Goal: Task Accomplishment & Management: Manage account settings

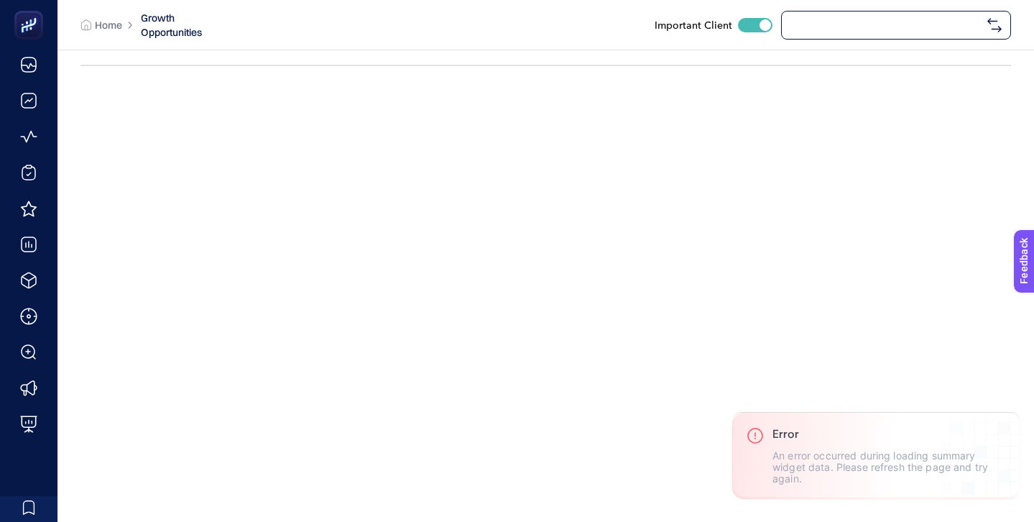
checkbox input "true"
click at [843, 25] on span "[URL][DOMAIN_NAME]" at bounding box center [886, 25] width 191 height 12
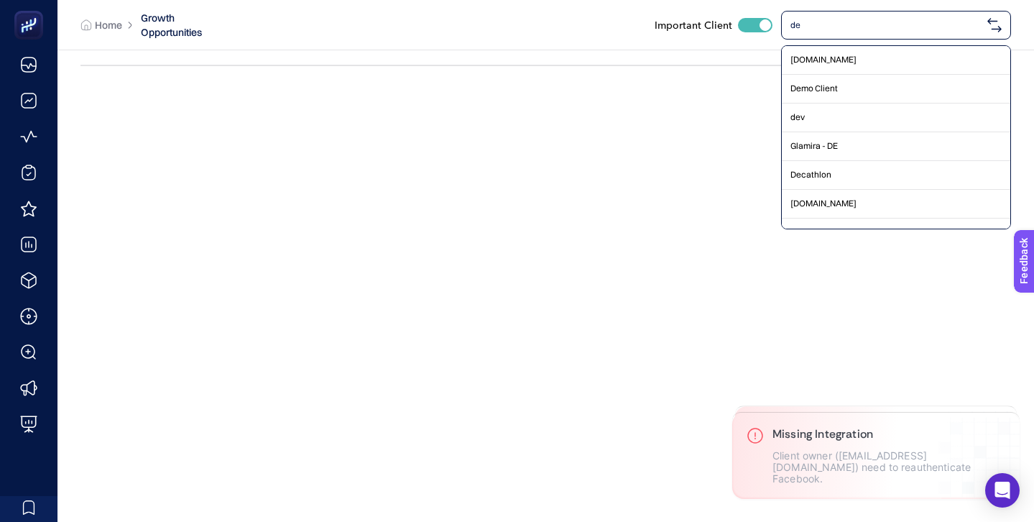
type input "d"
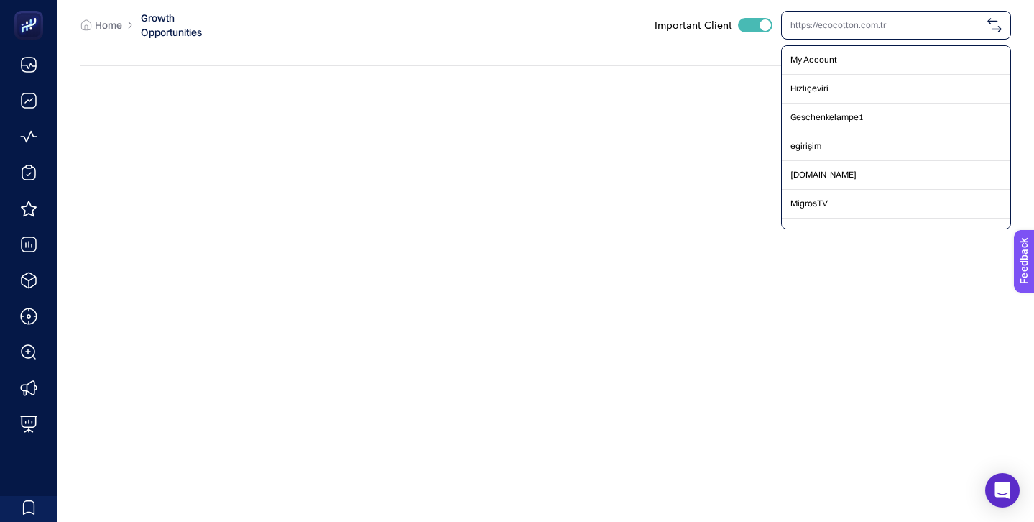
click at [838, 27] on input "text" at bounding box center [886, 25] width 191 height 12
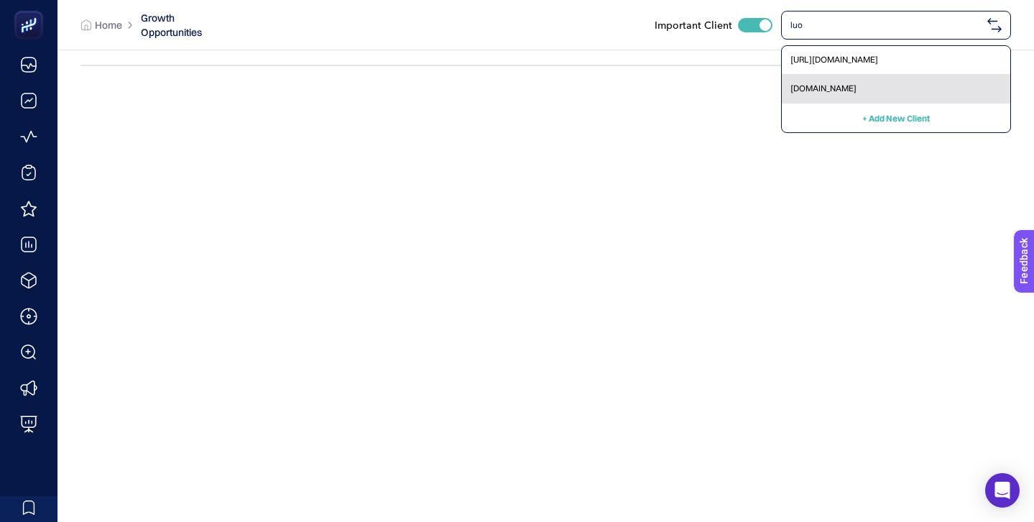
type input "luo"
click at [834, 82] on div "[DOMAIN_NAME]" at bounding box center [896, 89] width 229 height 29
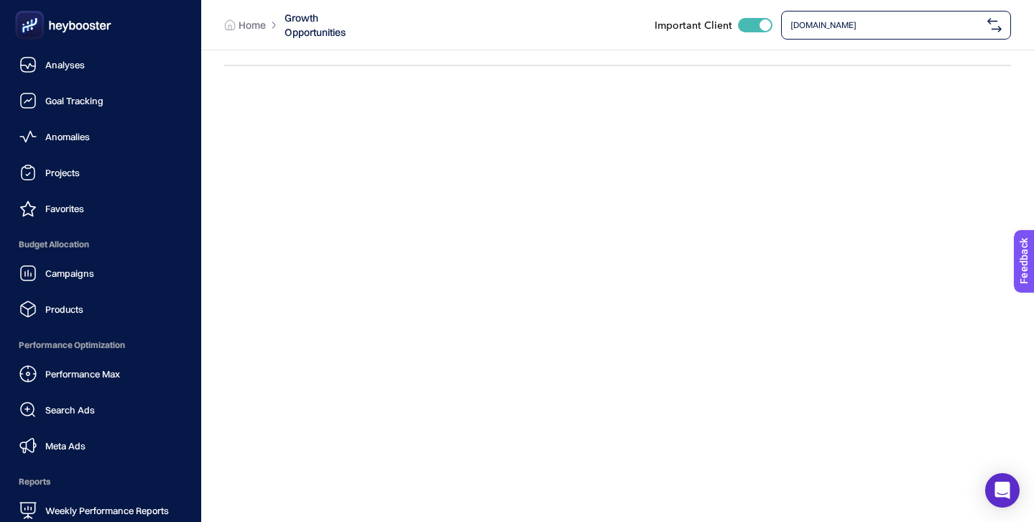
scroll to position [141, 0]
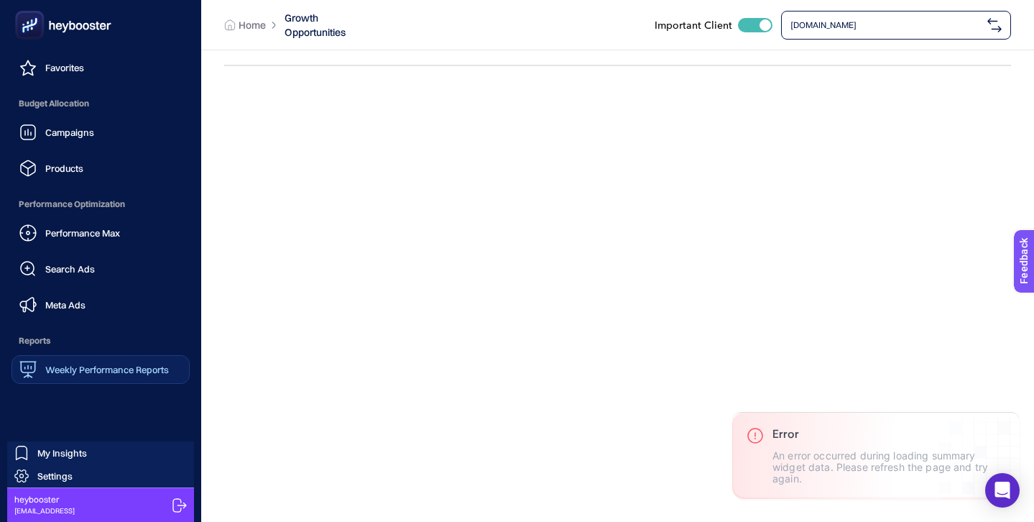
click at [114, 372] on span "Weekly Performance Reports" at bounding box center [107, 370] width 124 height 12
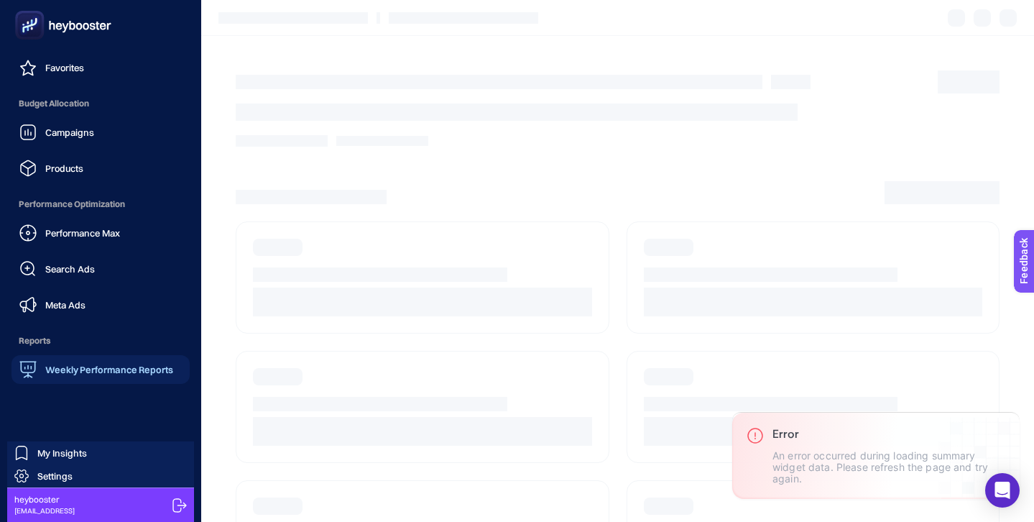
scroll to position [55, 0]
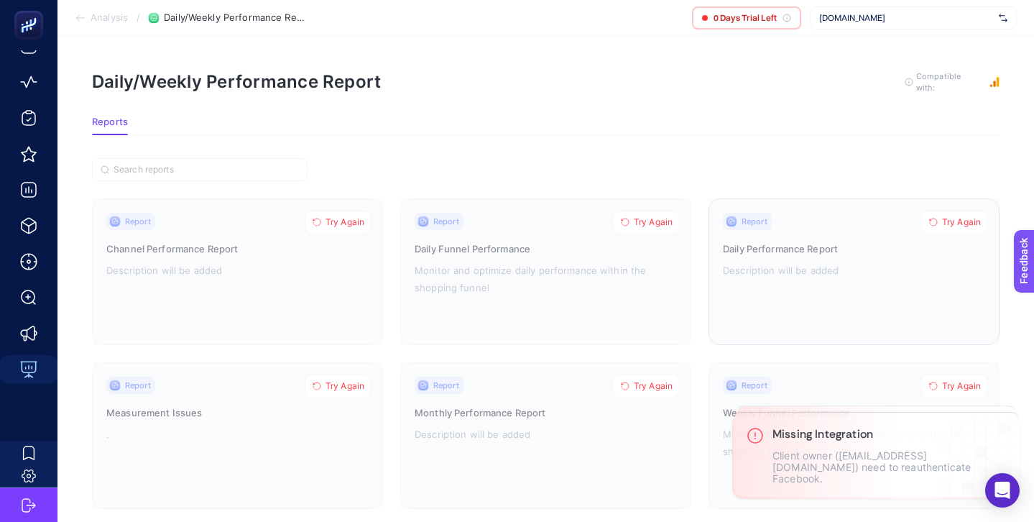
click at [900, 250] on div at bounding box center [854, 271] width 290 height 145
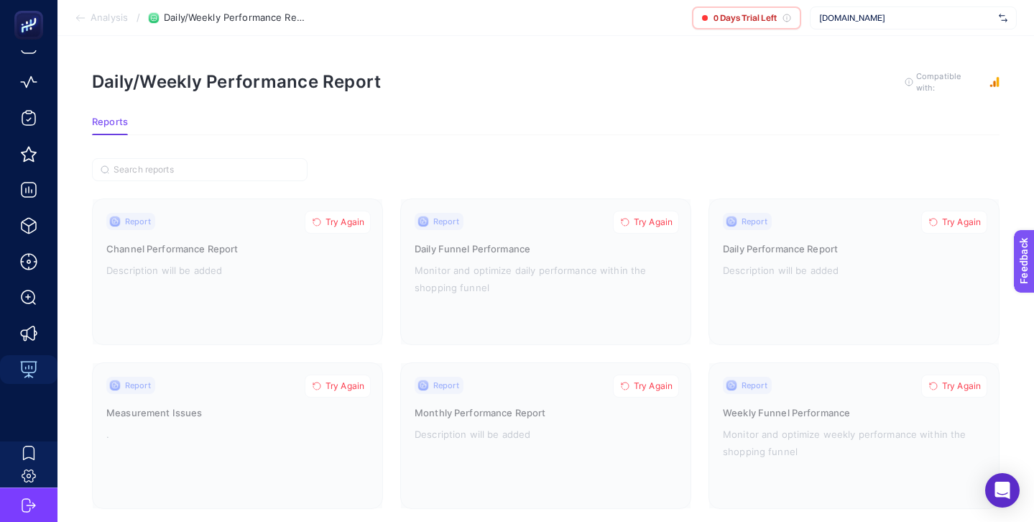
click at [871, 24] on div "[DOMAIN_NAME]" at bounding box center [913, 17] width 207 height 23
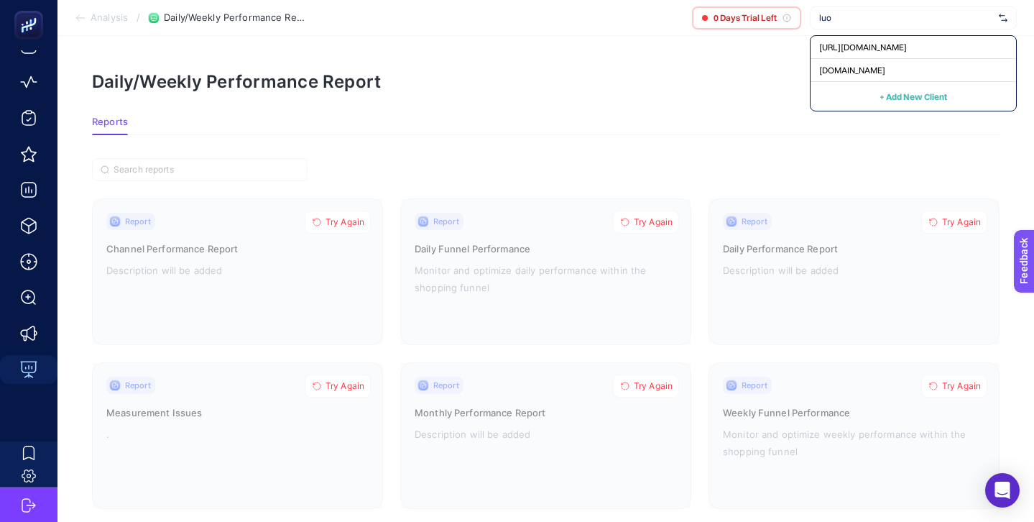
type input "luo"
click at [651, 151] on article "Daily/Weekly Performance Report To get quality results from this analysis, we r…" at bounding box center [546, 371] width 977 height 671
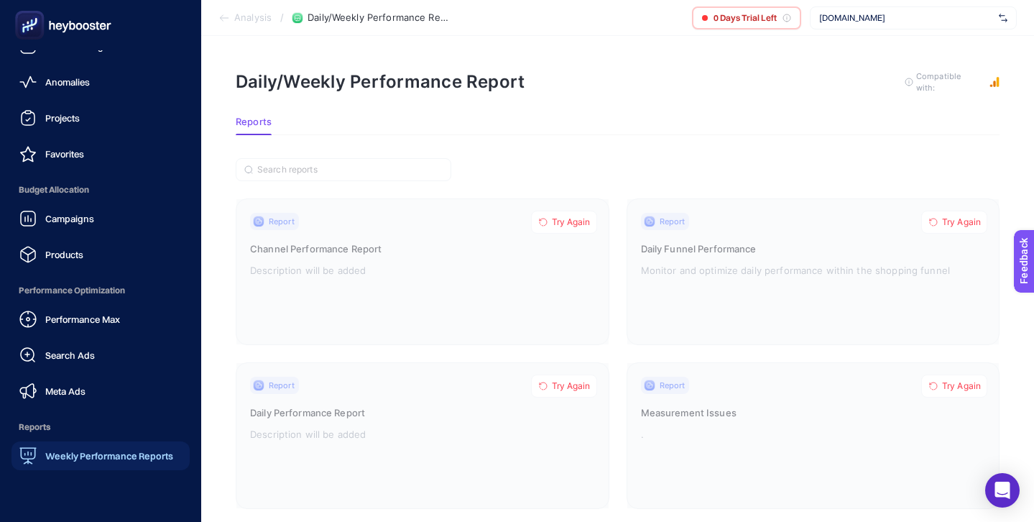
scroll to position [141, 0]
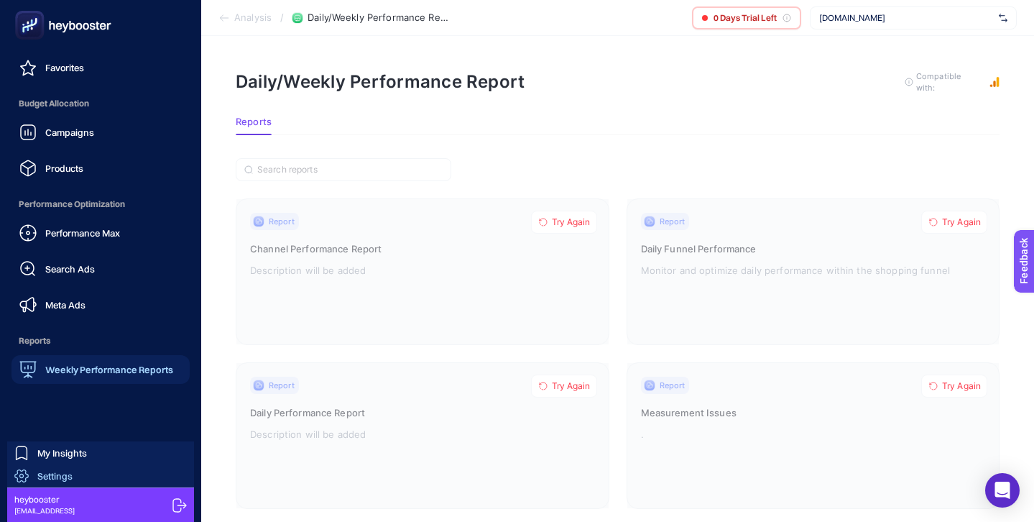
click at [77, 473] on link "Settings" at bounding box center [100, 475] width 187 height 23
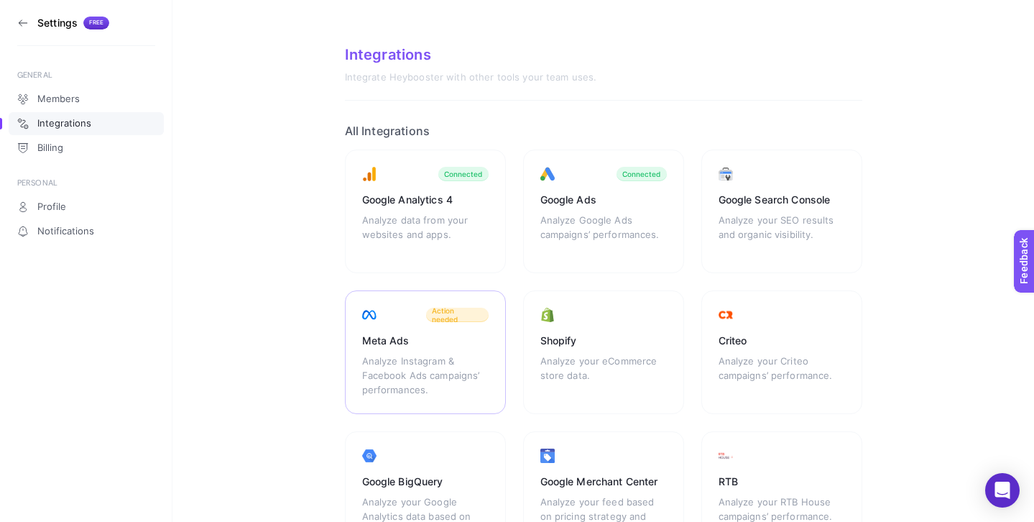
click at [458, 320] on div "Action needed" at bounding box center [457, 315] width 63 height 14
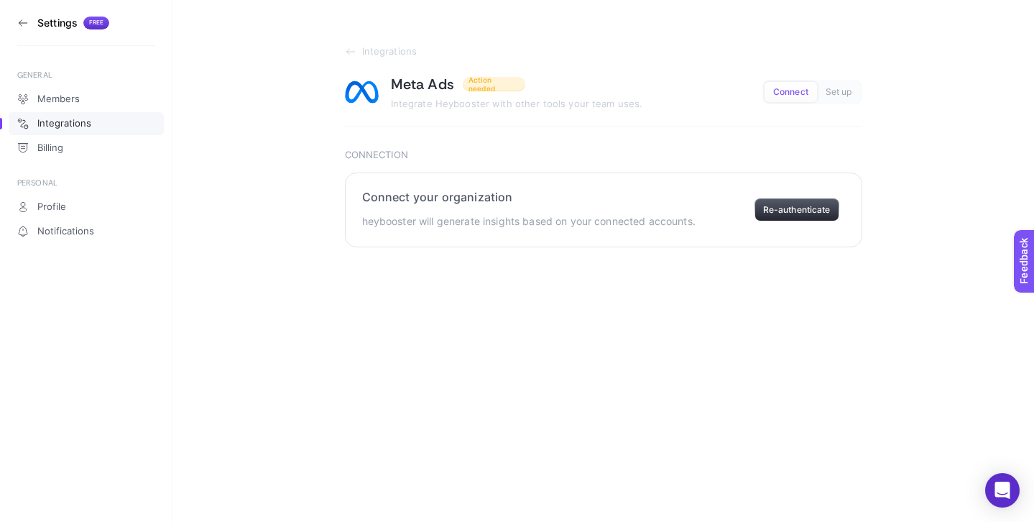
click at [789, 211] on button "Re-authenticate" at bounding box center [797, 209] width 85 height 23
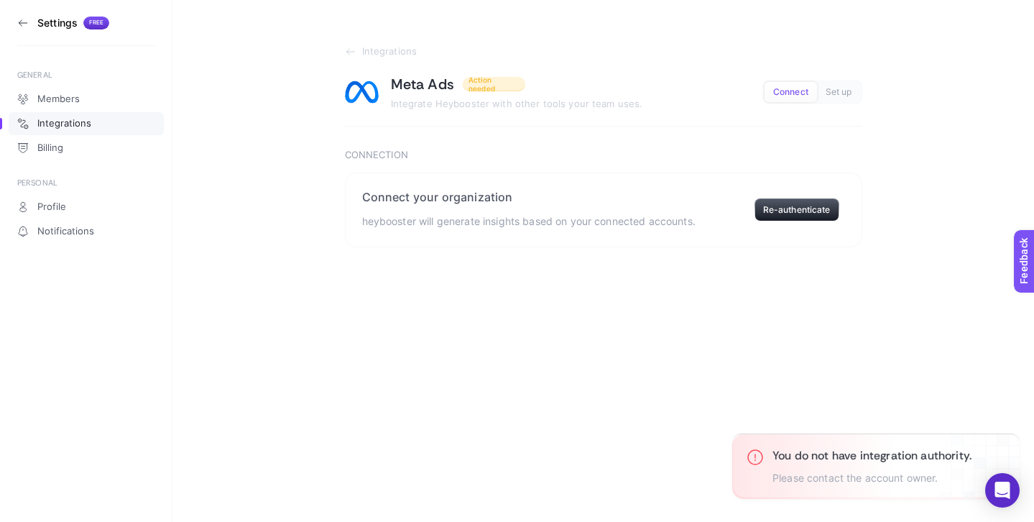
click at [22, 24] on icon at bounding box center [23, 23] width 12 height 12
